Goal: Task Accomplishment & Management: Use online tool/utility

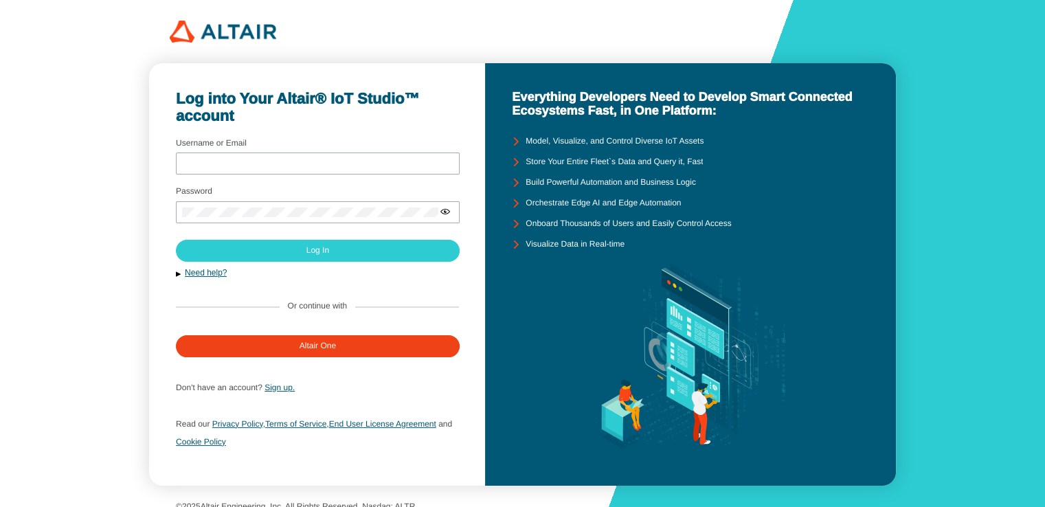
click at [282, 175] on div at bounding box center [318, 176] width 284 height 3
click at [287, 164] on input "Username or Email" at bounding box center [317, 164] width 271 height 10
click at [305, 169] on div "[EMAIL_ADDRESS][DOMAIN_NAME]" at bounding box center [318, 164] width 284 height 22
click at [311, 161] on input "[EMAIL_ADDRESS][DOMAIN_NAME]" at bounding box center [317, 164] width 271 height 10
click at [311, 164] on input "[EMAIL_ADDRESS][DOMAIN_NAME]" at bounding box center [317, 164] width 271 height 10
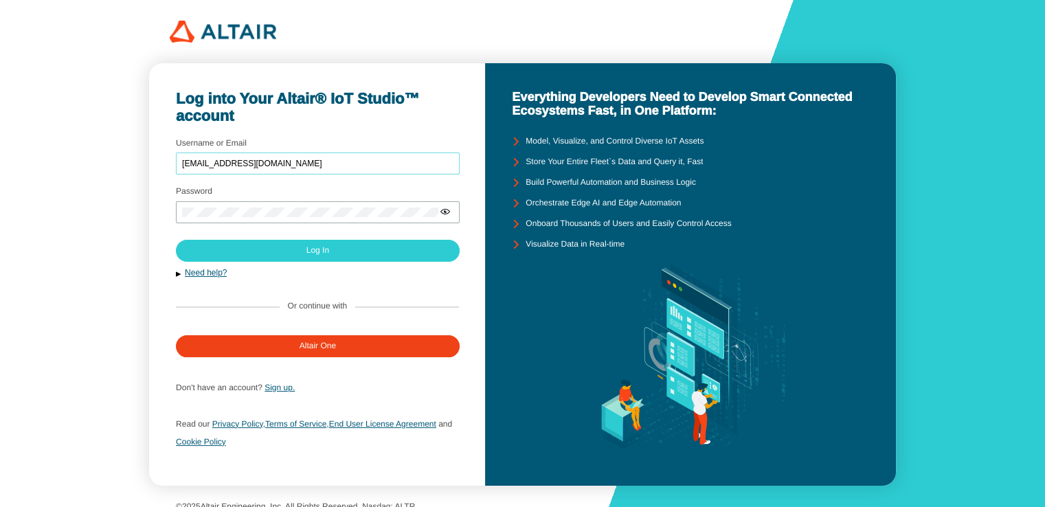
click at [309, 162] on input "[EMAIL_ADDRESS][DOMAIN_NAME]" at bounding box center [317, 164] width 271 height 10
type input "buay27022542@gmail."
click at [340, 155] on div "buay27022542@gmail." at bounding box center [318, 164] width 284 height 22
click at [339, 161] on input "buay27022542@gmail." at bounding box center [317, 164] width 271 height 10
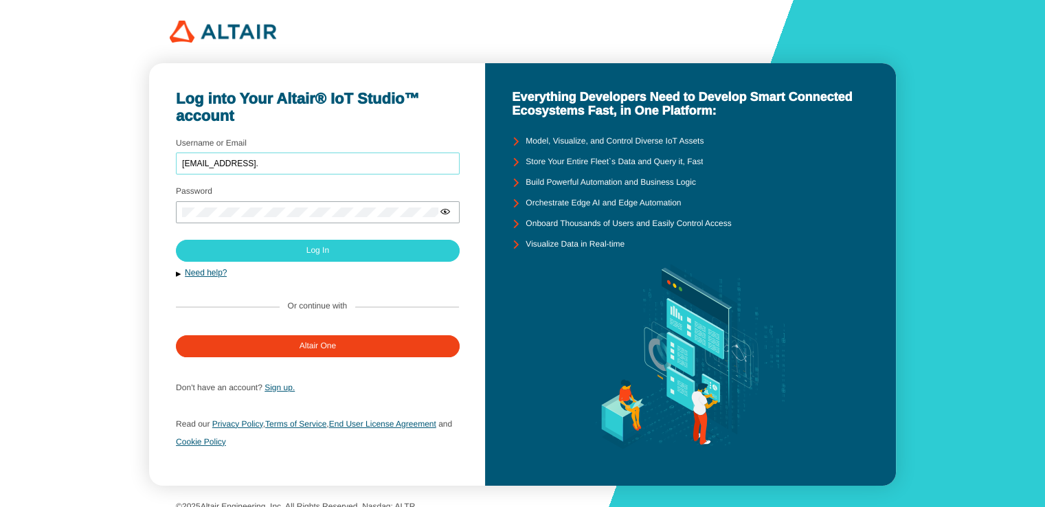
click at [339, 161] on input "buay27022542@gmail." at bounding box center [317, 164] width 271 height 10
click at [336, 166] on input "Username or Email" at bounding box center [317, 164] width 271 height 10
type input "2410711101026@live4.utcc.ac.th"
click at [381, 160] on input "2410711101026@live4.utcc.ac.th" at bounding box center [317, 164] width 271 height 10
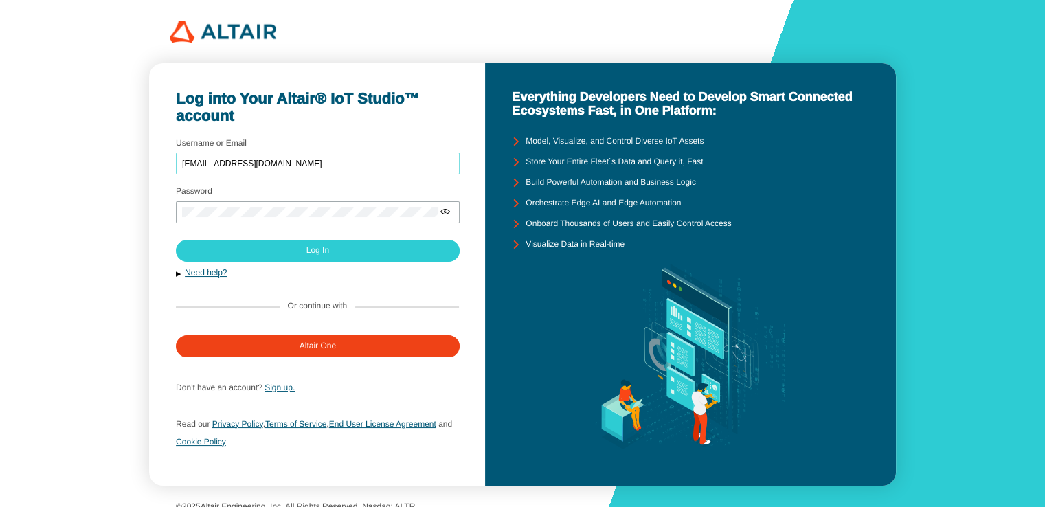
click at [381, 162] on input "2410711101026@live4.utcc.ac.th" at bounding box center [317, 164] width 271 height 10
drag, startPoint x: 381, startPoint y: 162, endPoint x: 195, endPoint y: 170, distance: 185.8
click at [195, 170] on div "2410711101026@live4.utcc.ac.th" at bounding box center [318, 164] width 284 height 22
type input "g"
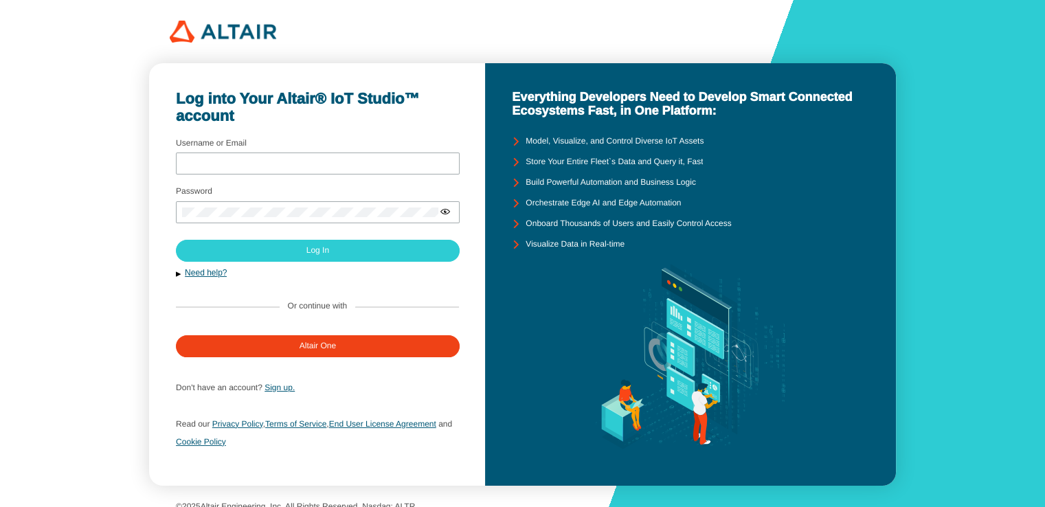
click at [245, 142] on label "Username or Email" at bounding box center [211, 143] width 71 height 10
click at [245, 159] on input "Username or Email" at bounding box center [317, 164] width 271 height 10
click at [257, 169] on div at bounding box center [318, 164] width 284 height 22
click at [258, 169] on div at bounding box center [318, 164] width 284 height 22
click at [261, 162] on input "Username or Email" at bounding box center [317, 164] width 271 height 10
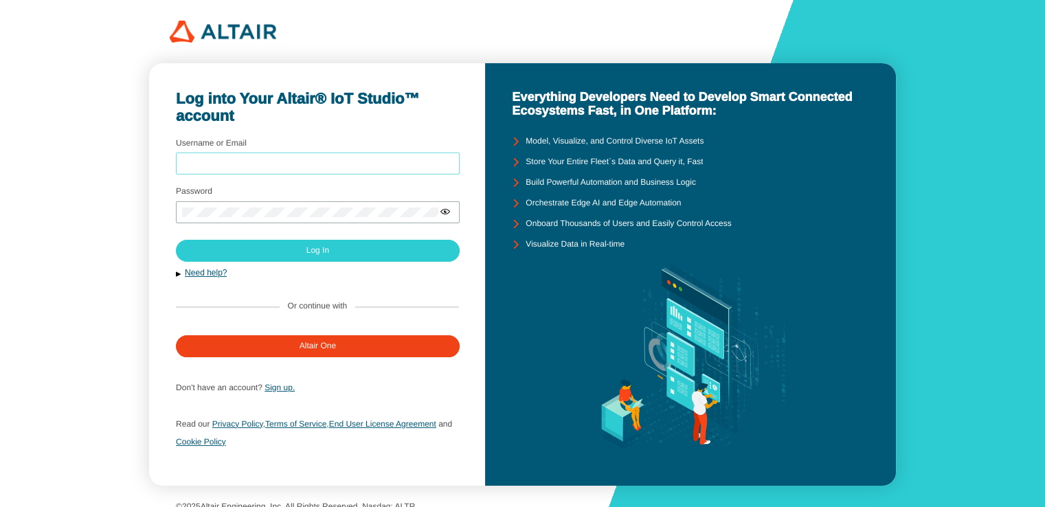
type input "2410711101026@live4.utcc.ac.th"
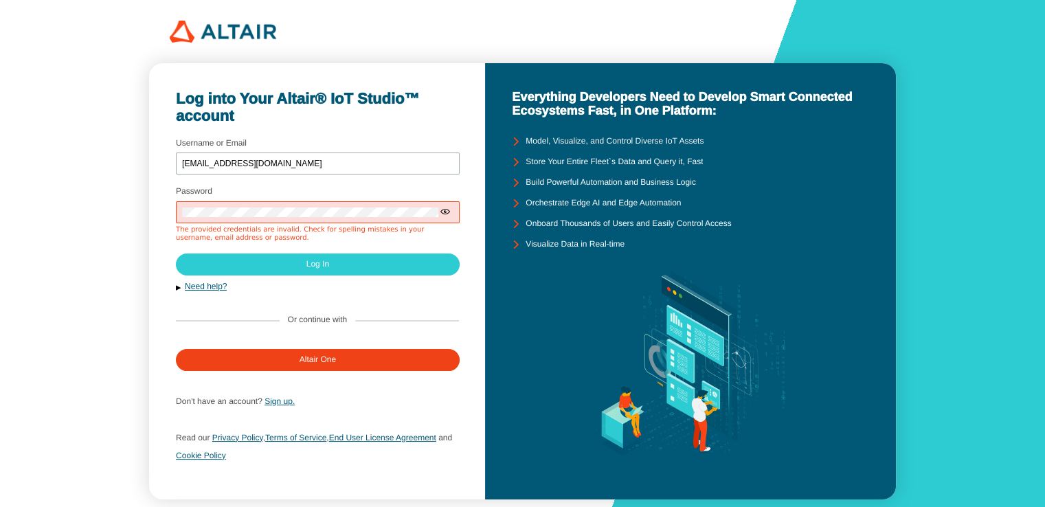
click at [447, 216] on iron-icon at bounding box center [445, 211] width 11 height 11
click at [305, 155] on div "2410711101026@live4.utcc.ac.th" at bounding box center [318, 164] width 284 height 22
click at [315, 162] on input "2410711101026@live4.utcc.ac.th" at bounding box center [317, 164] width 271 height 10
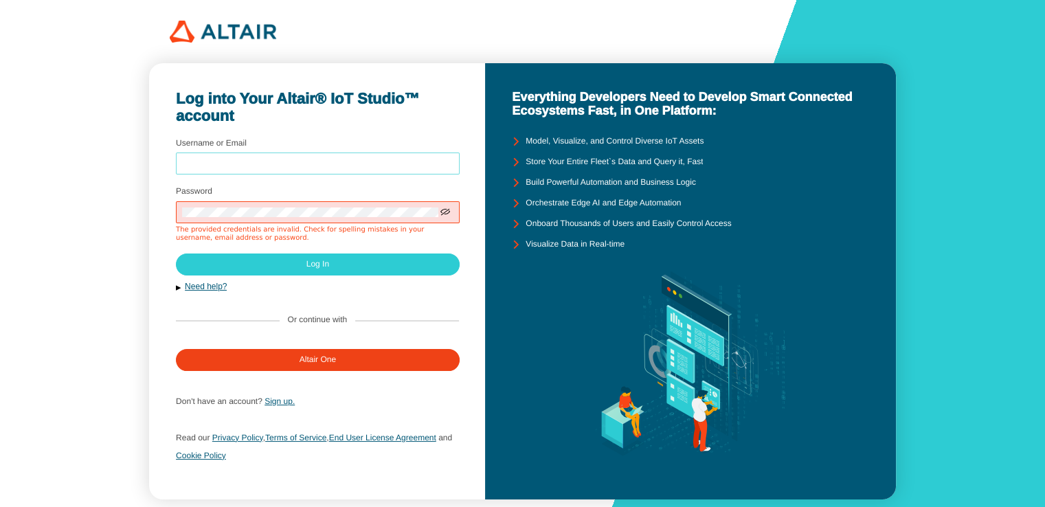
type input "u"
type input "buay27022542@gmail.com"
click at [264, 219] on div at bounding box center [318, 212] width 284 height 22
click at [445, 208] on iron-icon at bounding box center [445, 211] width 11 height 11
click at [384, 218] on div at bounding box center [318, 212] width 284 height 22
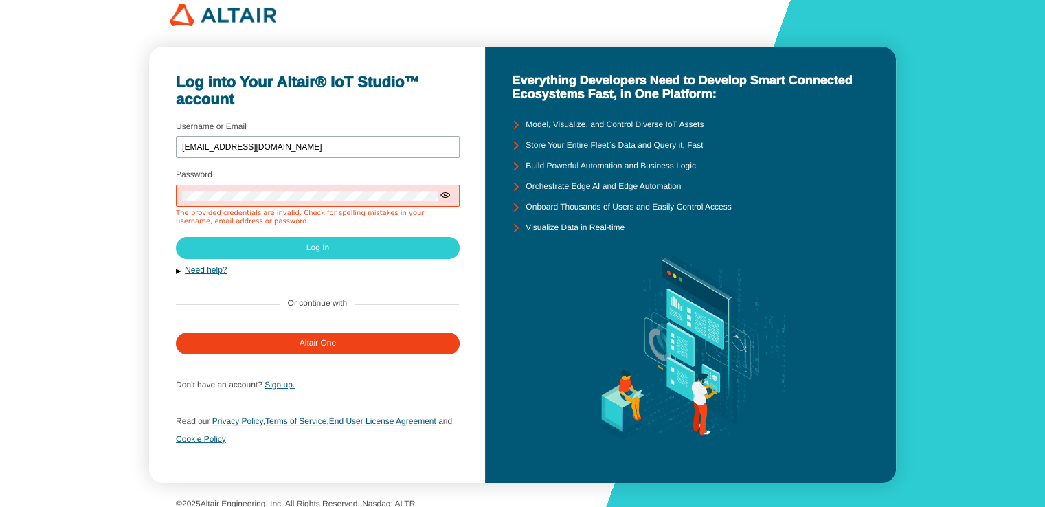
scroll to position [25, 0]
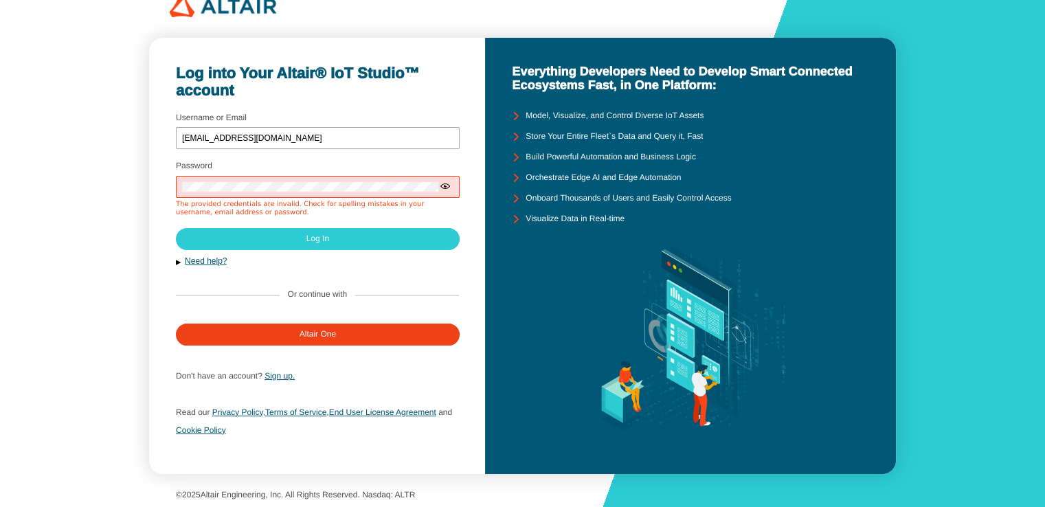
click at [450, 187] on iron-icon at bounding box center [445, 186] width 11 height 11
click at [146, 196] on div "Log into Your Altair® IoT Studio™ account Username or Email buay27022542@gmail.…" at bounding box center [522, 241] width 1045 height 533
click at [331, 129] on div "[EMAIL_ADDRESS][DOMAIN_NAME]" at bounding box center [318, 138] width 284 height 22
click at [331, 132] on div "[EMAIL_ADDRESS][DOMAIN_NAME]" at bounding box center [318, 138] width 284 height 22
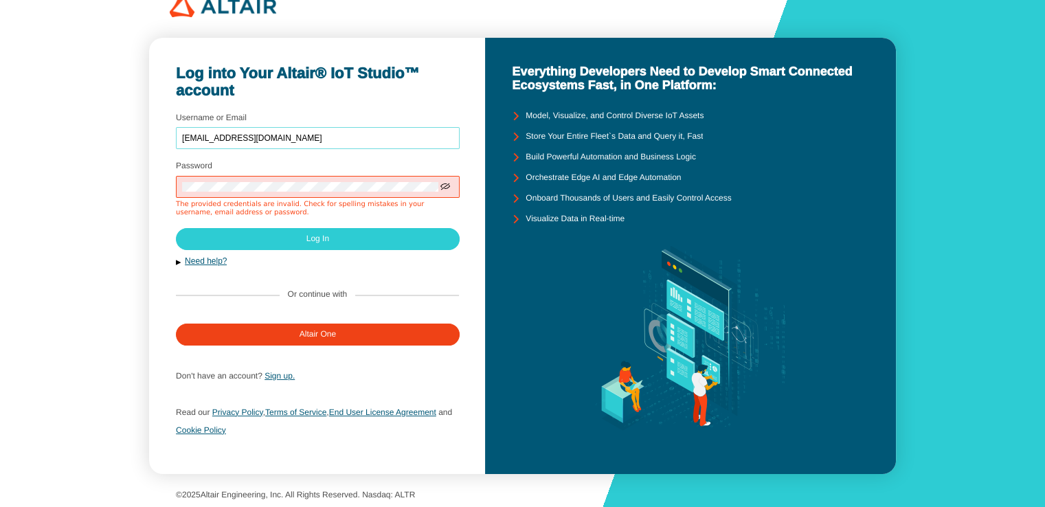
click at [329, 138] on input "[EMAIL_ADDRESS][DOMAIN_NAME]" at bounding box center [317, 139] width 271 height 10
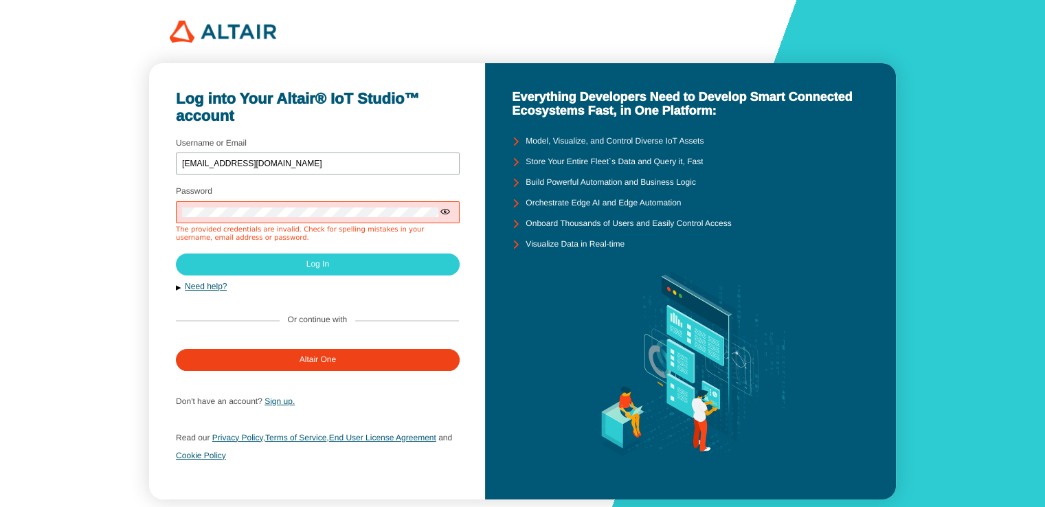
click at [448, 212] on iron-icon at bounding box center [445, 211] width 11 height 11
click at [350, 219] on div at bounding box center [318, 212] width 284 height 22
click at [210, 283] on link "Need help?" at bounding box center [206, 287] width 42 height 10
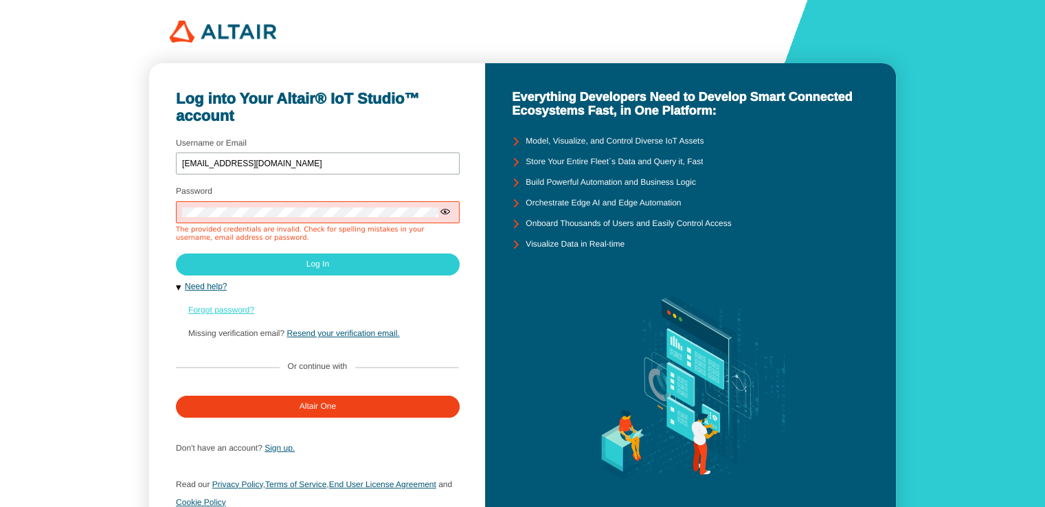
click at [214, 311] on link "Forgot password?" at bounding box center [221, 310] width 66 height 10
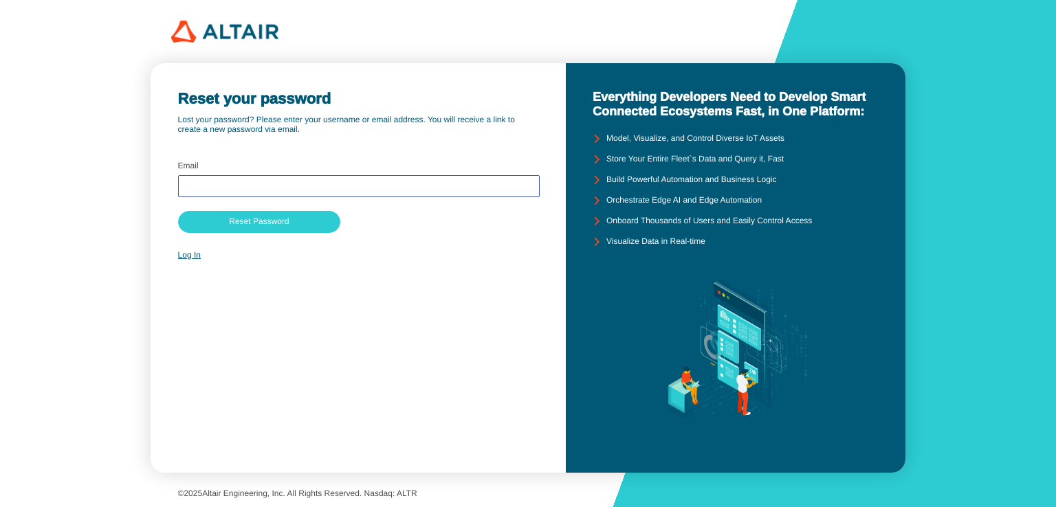
click at [244, 189] on input "text" at bounding box center [358, 186] width 349 height 10
type input "[EMAIL_ADDRESS][DOMAIN_NAME]"
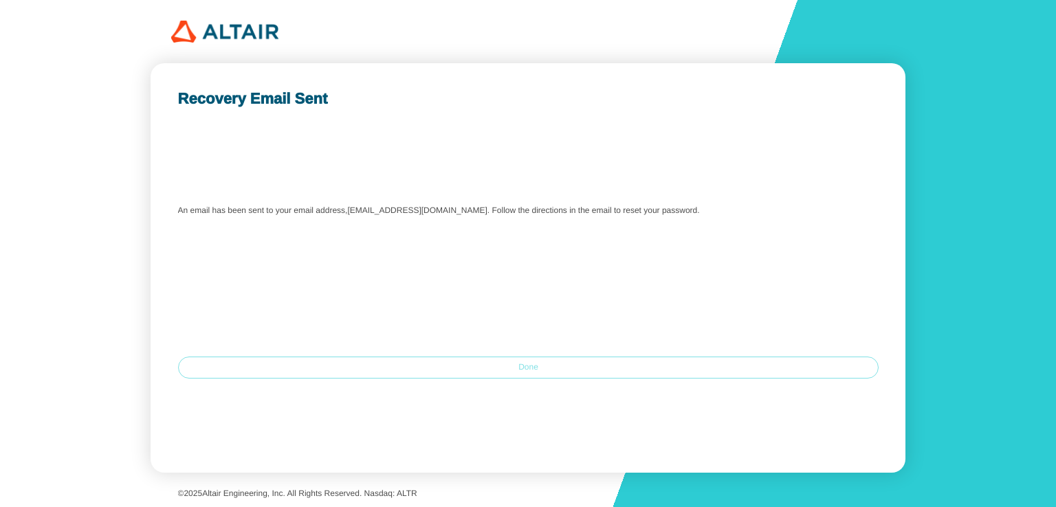
click at [592, 369] on paper-button "Done" at bounding box center [528, 368] width 701 height 22
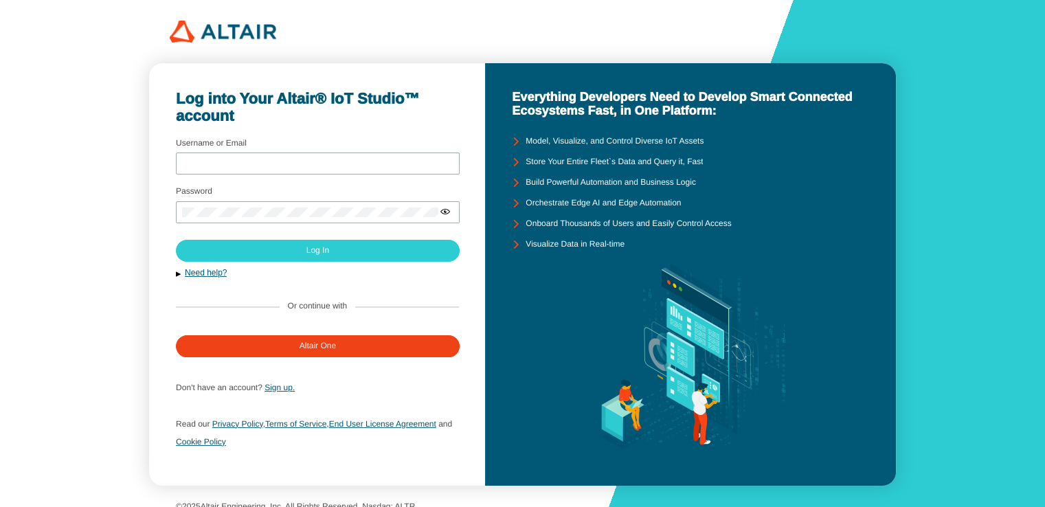
click at [379, 113] on div "Log into Your Altair® IoT Studio™ account" at bounding box center [317, 107] width 283 height 35
click at [304, 161] on input "Username or Email" at bounding box center [317, 164] width 271 height 10
type input "buay27022542@gmail.com"
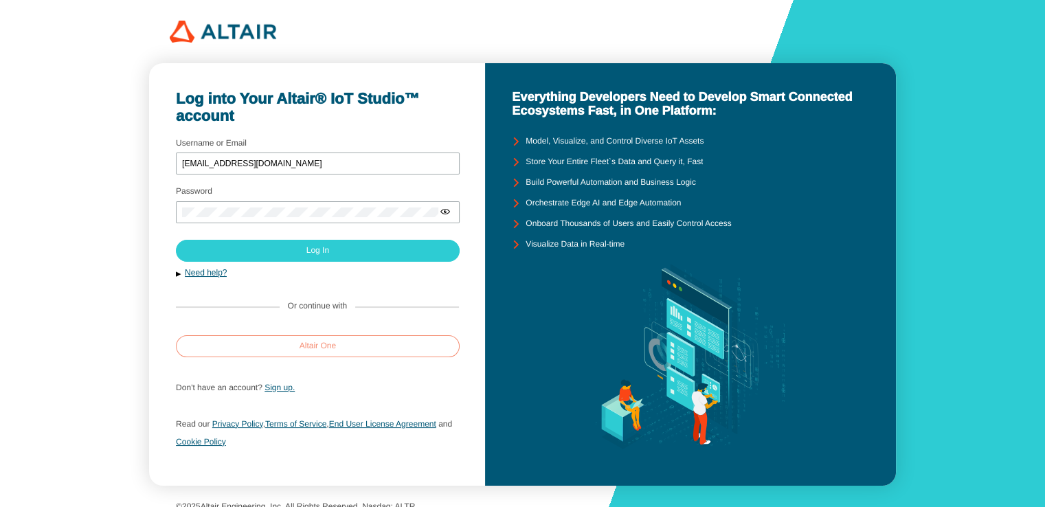
click at [289, 349] on paper-button "Altair One" at bounding box center [318, 346] width 284 height 22
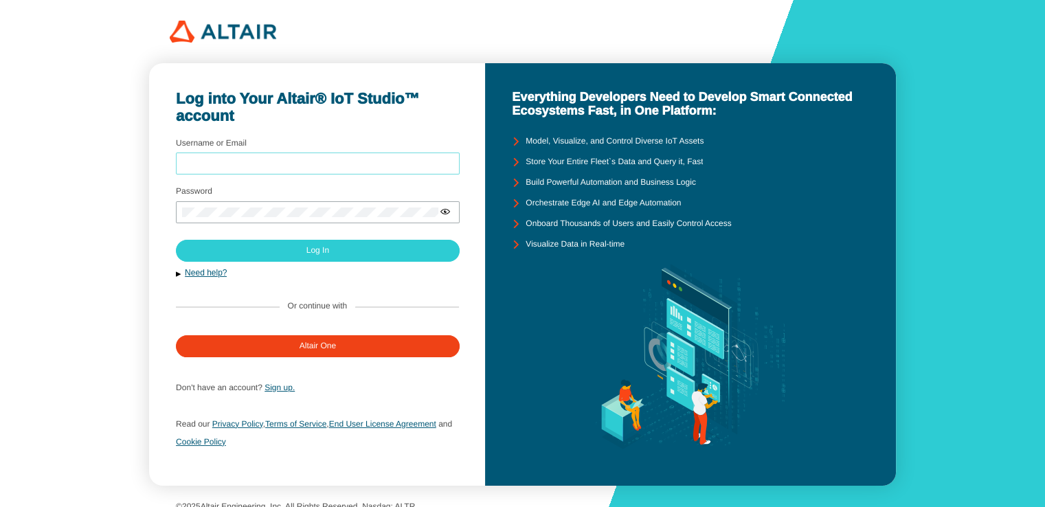
click at [298, 161] on input "Username or Email" at bounding box center [317, 164] width 271 height 10
type input "[EMAIL_ADDRESS][DOMAIN_NAME]"
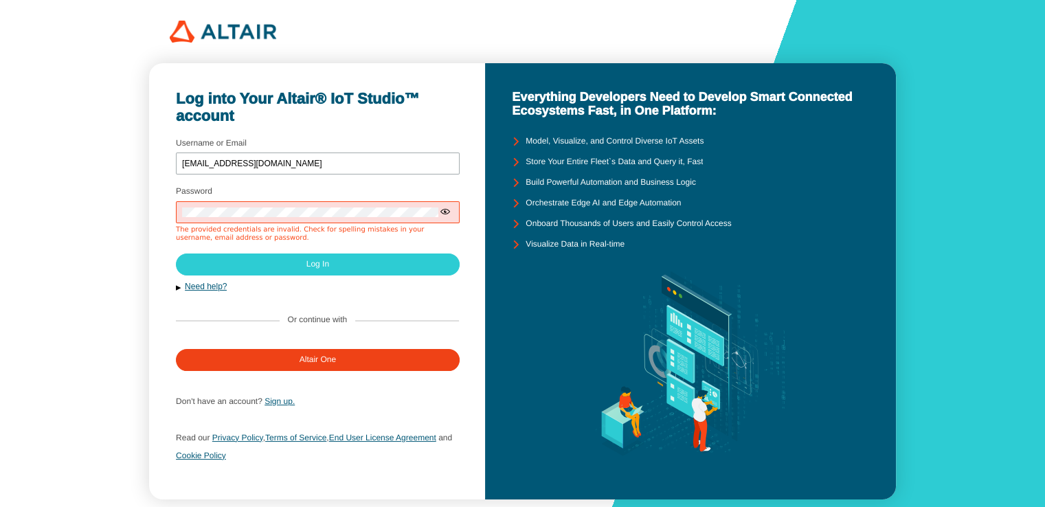
click at [518, 166] on iron-icon at bounding box center [515, 162] width 21 height 21
click at [524, 140] on iron-icon at bounding box center [515, 141] width 21 height 21
click at [517, 136] on iron-icon at bounding box center [515, 141] width 21 height 21
click at [449, 214] on iron-icon at bounding box center [445, 211] width 11 height 11
click at [209, 288] on link "Need help?" at bounding box center [206, 287] width 42 height 10
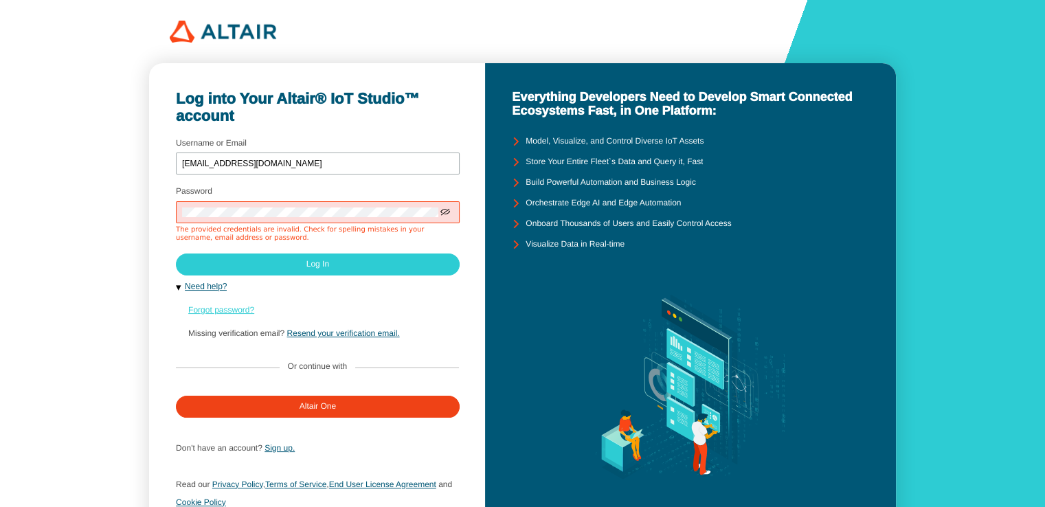
click at [219, 313] on link "Forgot password?" at bounding box center [221, 310] width 66 height 10
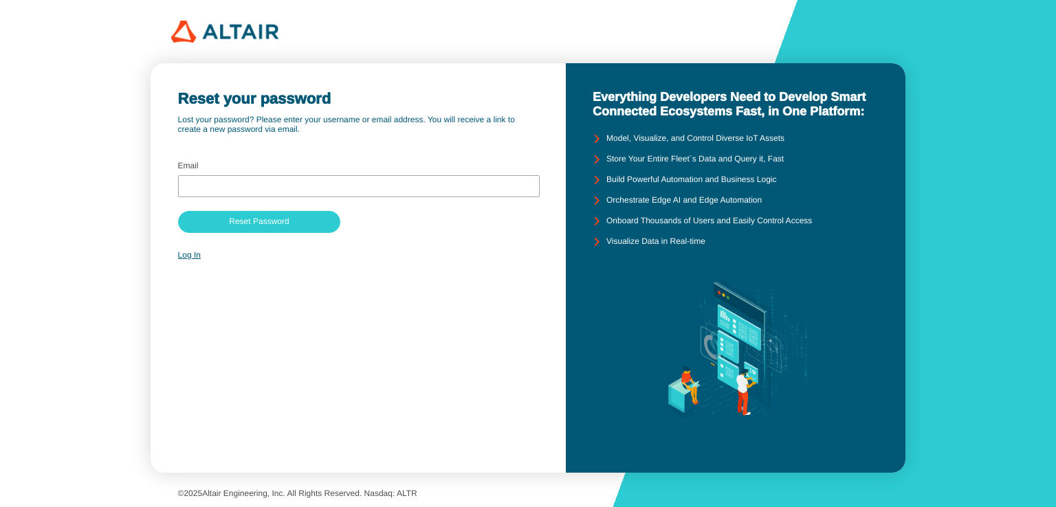
click at [289, 167] on p "Email" at bounding box center [359, 167] width 362 height 10
click at [291, 188] on input "text" at bounding box center [358, 186] width 349 height 10
click at [436, 184] on input "text" at bounding box center [358, 186] width 349 height 10
type input "b"
type input "[EMAIL_ADDRESS][DOMAIN_NAME]"
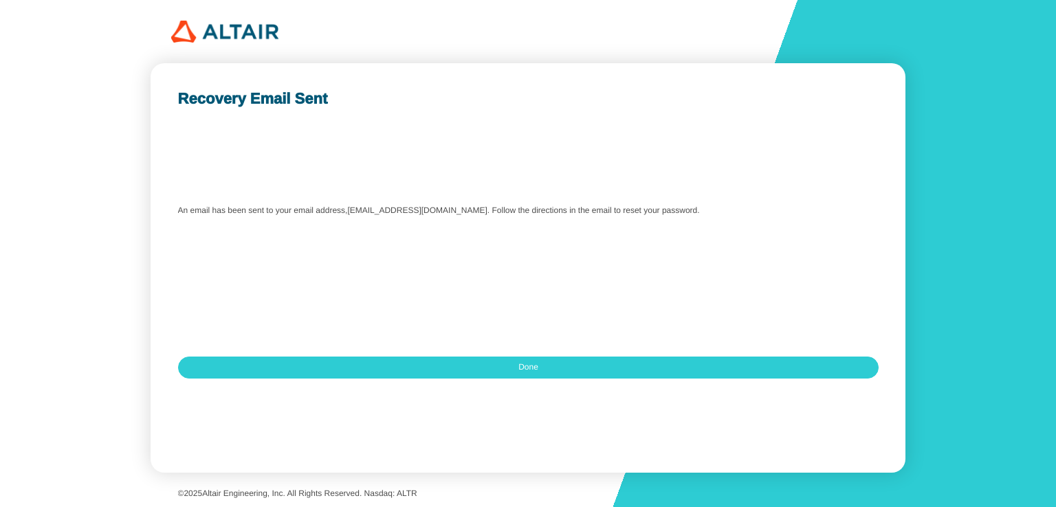
click at [591, 379] on div at bounding box center [528, 368] width 701 height 146
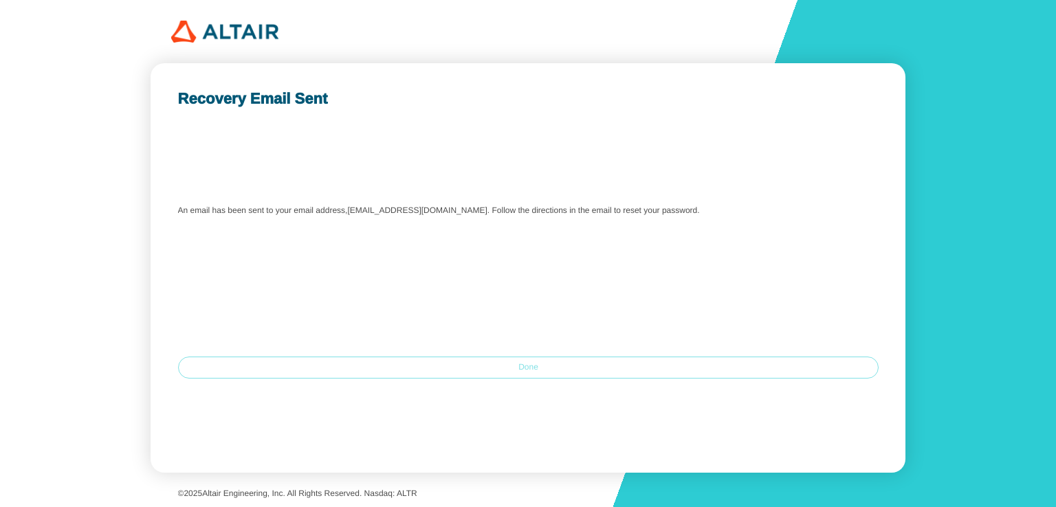
click at [588, 373] on paper-button "Done" at bounding box center [528, 368] width 701 height 22
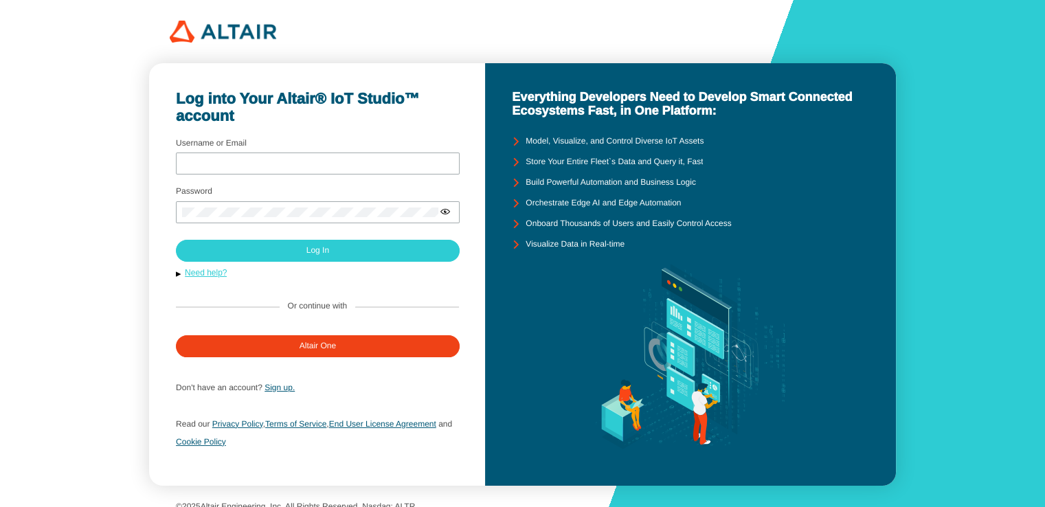
click at [215, 276] on link "Need help?" at bounding box center [206, 273] width 42 height 10
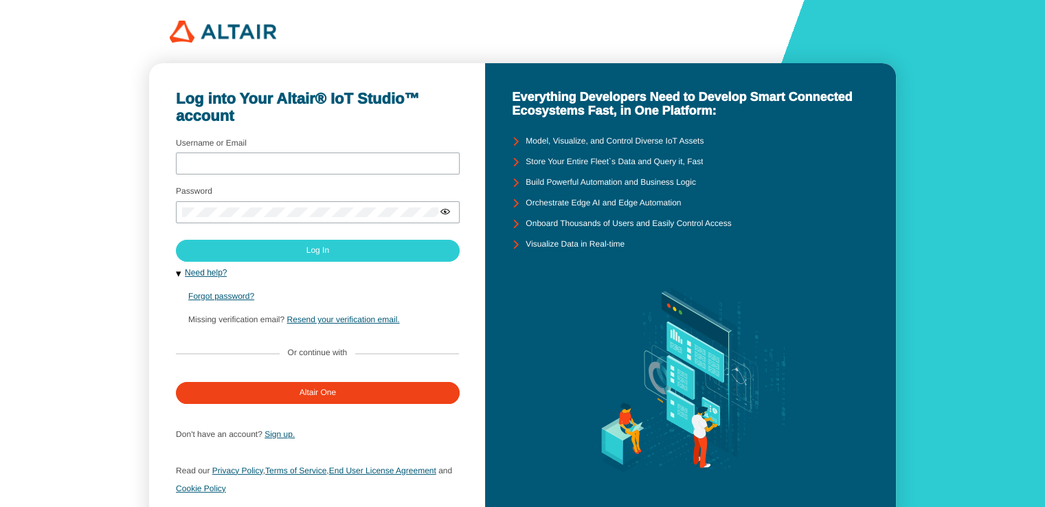
click at [230, 301] on div "Forgot password?" at bounding box center [317, 296] width 258 height 34
click at [231, 299] on link "Forgot password?" at bounding box center [221, 296] width 66 height 10
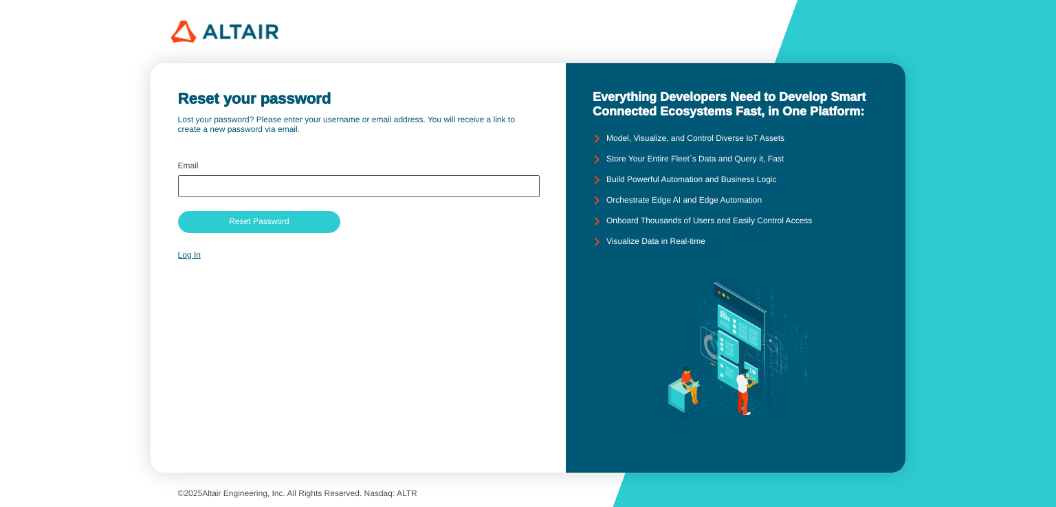
click at [269, 197] on div at bounding box center [359, 186] width 362 height 22
click at [275, 186] on input "text" at bounding box center [358, 186] width 349 height 10
type input "b"
type input "2"
type input "2410711101026@live4.utcc.ac.th"
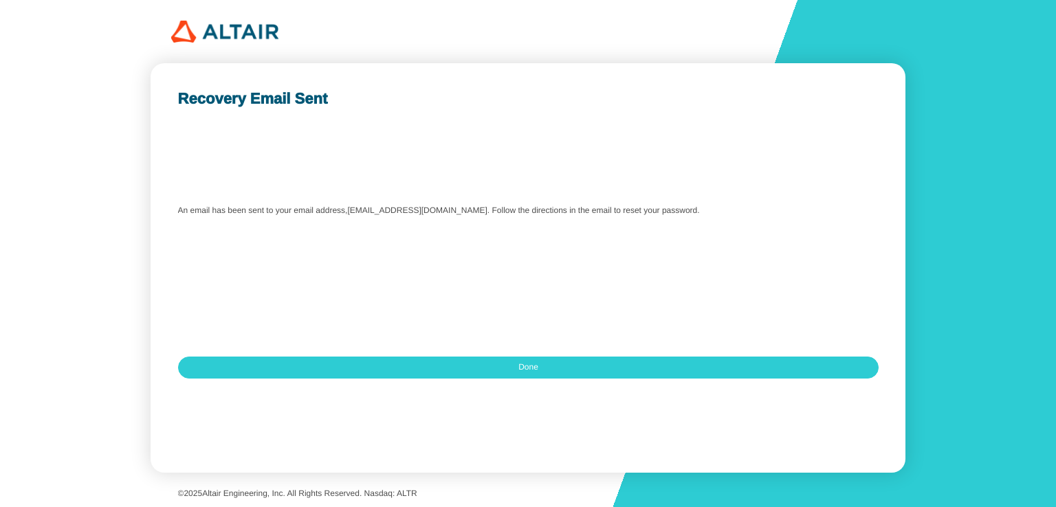
click at [458, 379] on div at bounding box center [528, 368] width 701 height 146
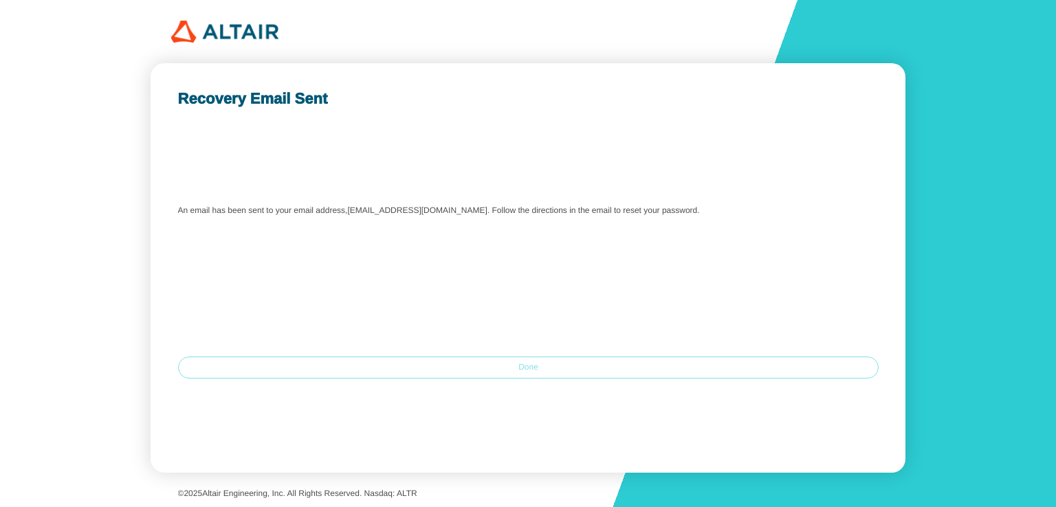
click at [460, 375] on paper-button "Done" at bounding box center [528, 368] width 701 height 22
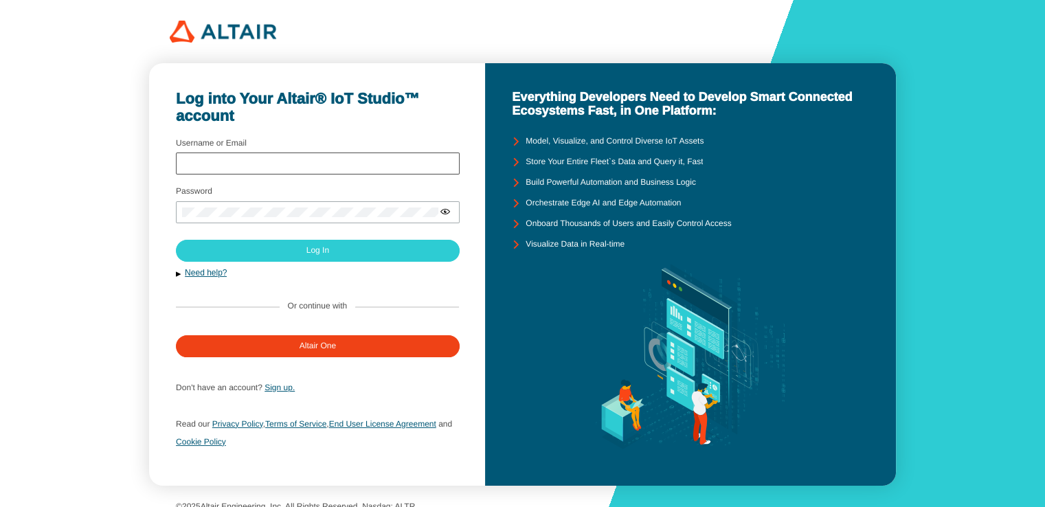
click at [315, 155] on div at bounding box center [318, 164] width 284 height 22
click at [318, 175] on div at bounding box center [318, 164] width 284 height 22
click at [322, 164] on input "Username or Email" at bounding box center [317, 164] width 271 height 10
type input "[EMAIL_ADDRESS][DOMAIN_NAME]"
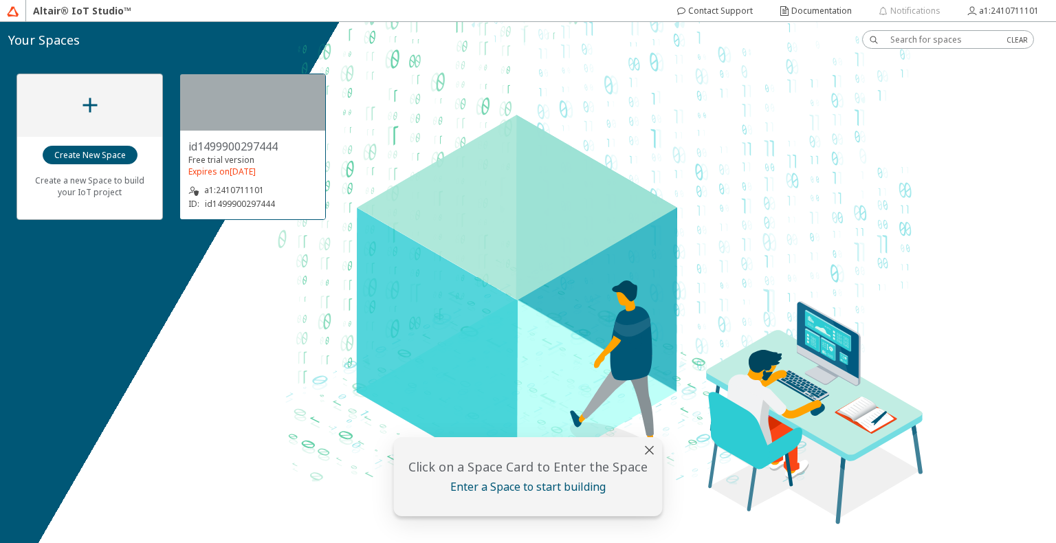
click at [266, 133] on div "id1499900297444 Free trial version Expires on April 7th 2026 a1:2410711101 ID: …" at bounding box center [252, 175] width 145 height 89
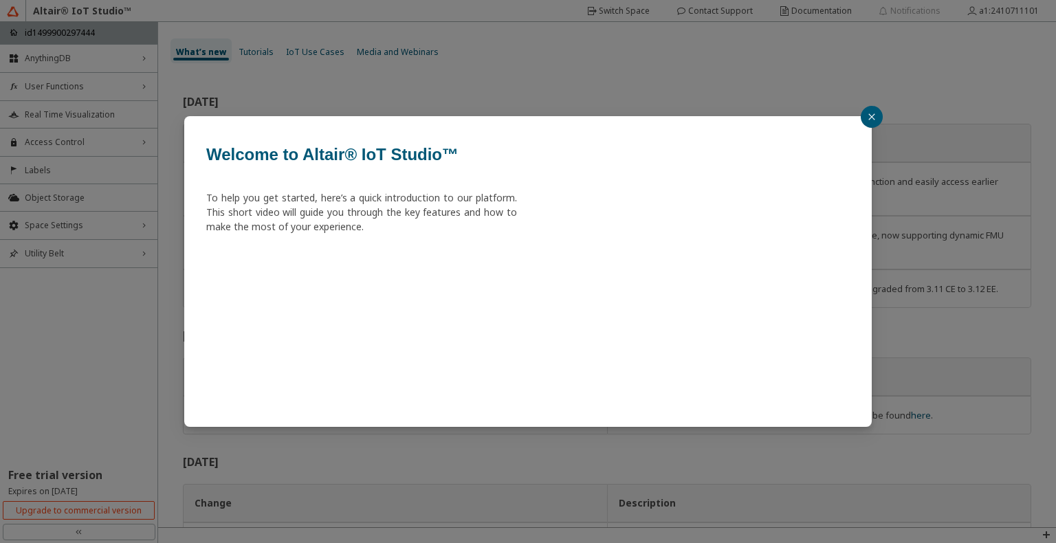
click at [874, 122] on button "button" at bounding box center [872, 117] width 22 height 22
